Goal: Register for event/course

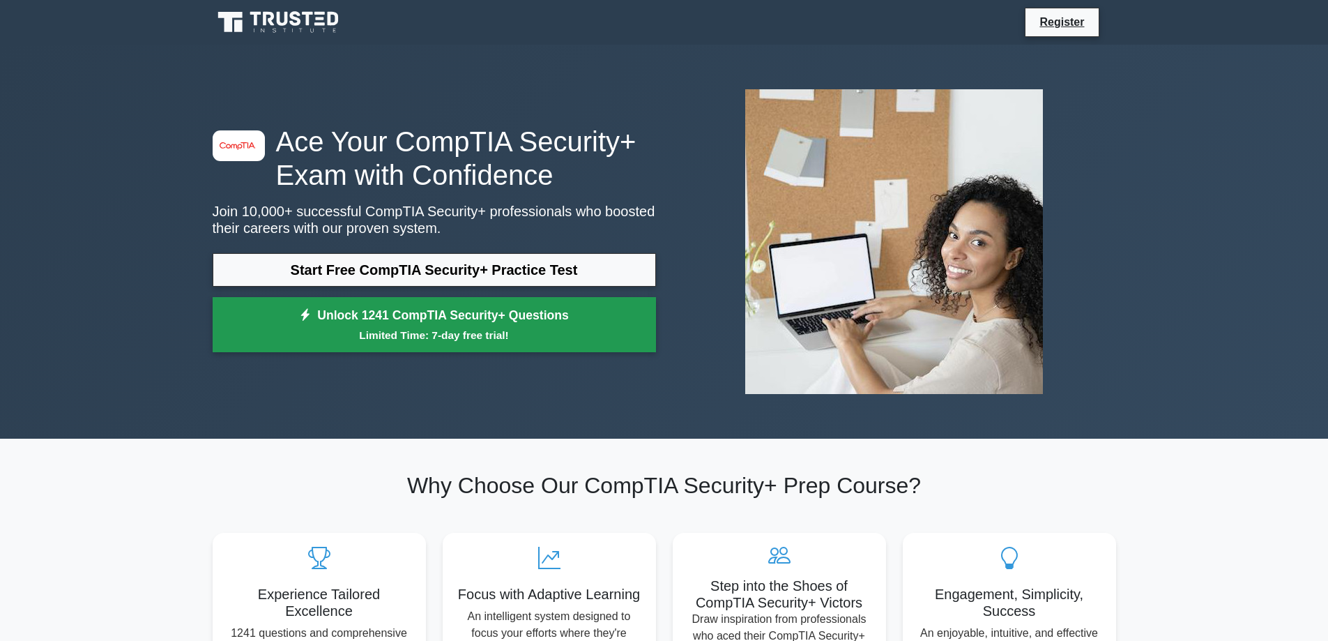
click at [386, 350] on link "Unlock 1241 CompTIA Security+ Questions Limited Time: 7-day free trial!" at bounding box center [435, 325] width 444 height 56
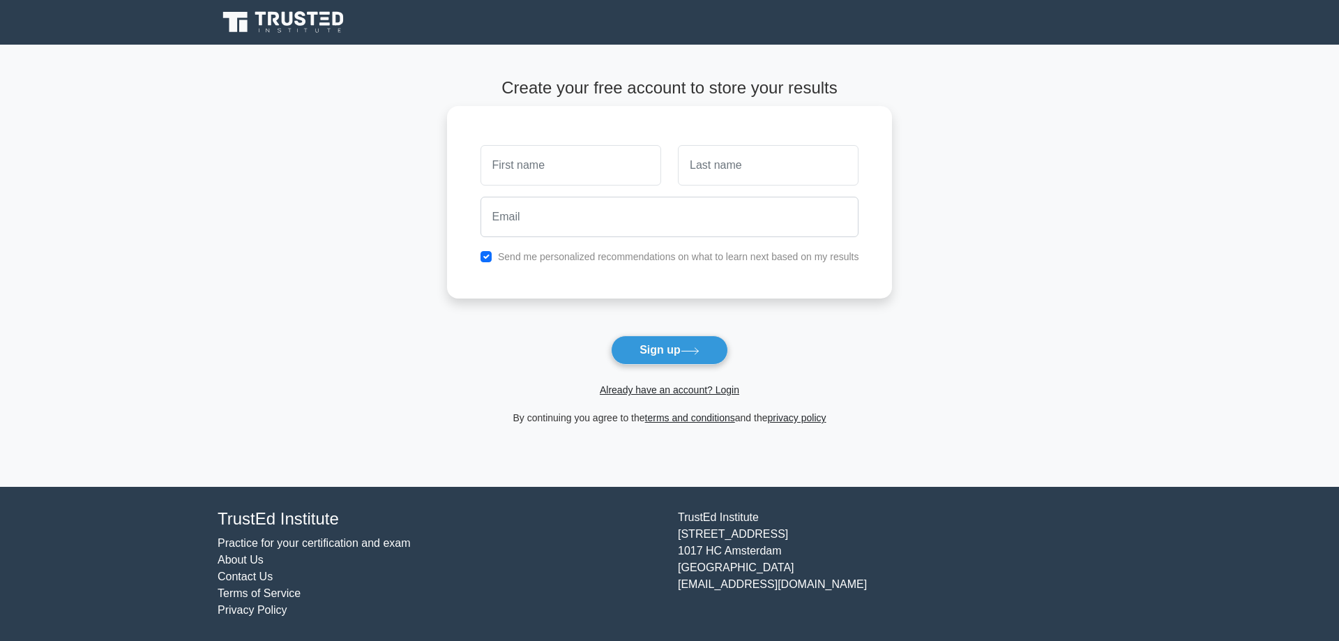
click at [556, 165] on input "text" at bounding box center [570, 165] width 181 height 40
type input "Dhelcy"
click at [692, 174] on input "text" at bounding box center [768, 165] width 181 height 40
type input "Mensah"
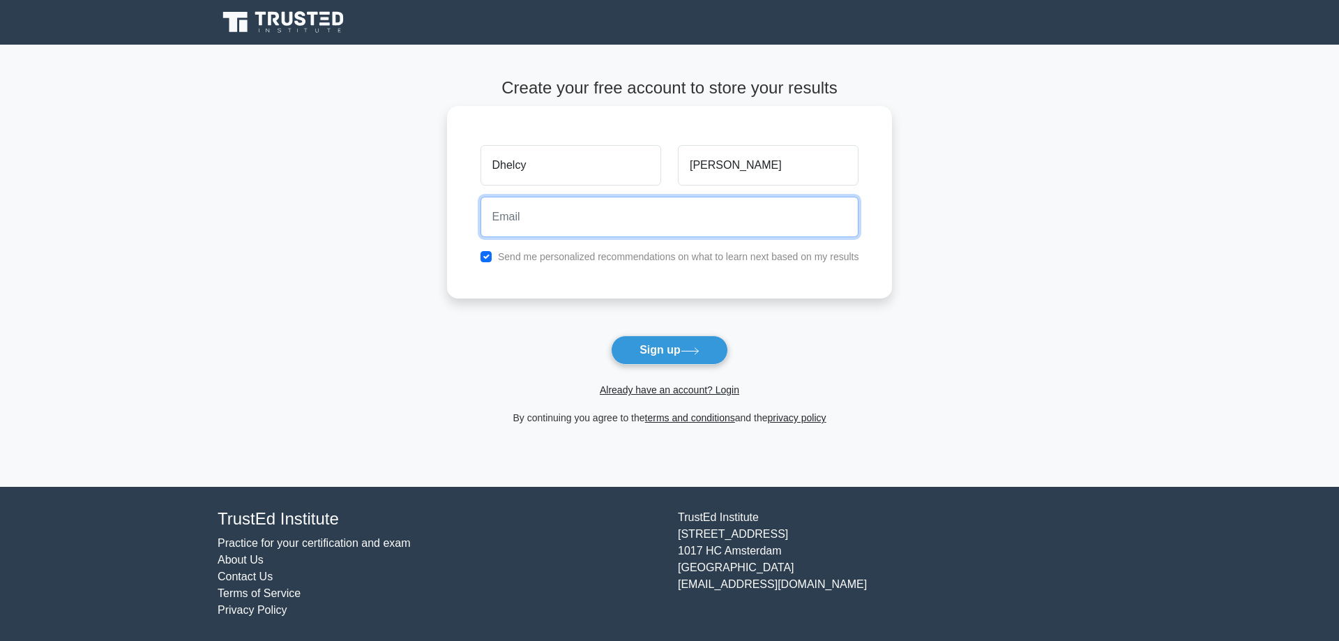
click at [702, 220] on input "email" at bounding box center [669, 217] width 379 height 40
type input "poopispoopcuzitpoop@gmail.com"
click at [609, 255] on label "Send me personalized recommendations on what to learn next based on my results" at bounding box center [678, 256] width 361 height 11
click at [483, 255] on input "checkbox" at bounding box center [485, 256] width 11 height 11
checkbox input "false"
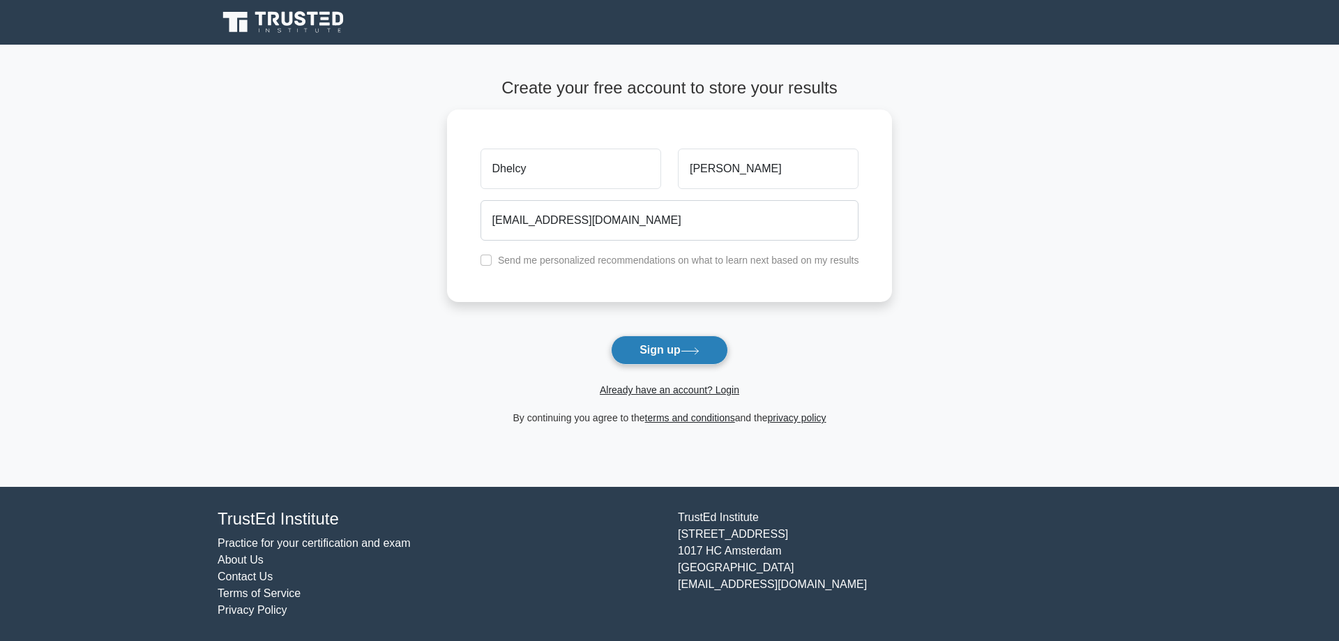
click at [667, 349] on button "Sign up" at bounding box center [669, 349] width 117 height 29
